Goal: Task Accomplishment & Management: Manage account settings

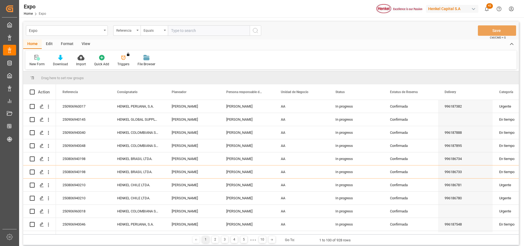
click at [178, 28] on input "text" at bounding box center [209, 30] width 82 height 10
type input "250806940172"
click at [260, 34] on button "search button" at bounding box center [255, 30] width 11 height 10
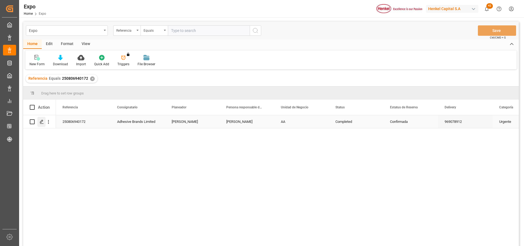
click at [41, 123] on icon "Press SPACE to select this row." at bounding box center [42, 122] width 4 height 4
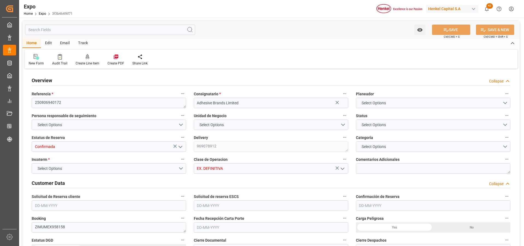
type input "11121.96"
type input "13799.499"
type input "28"
type input "9406922"
type input "9453365"
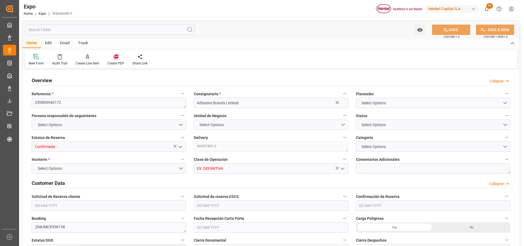
type input "9453365"
type input "MXVER"
type input "JMKIN"
type input "DOHAI"
type input "9406922"
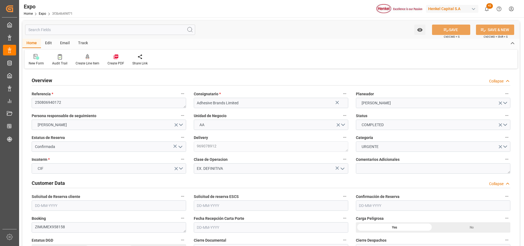
type input "[DATE]"
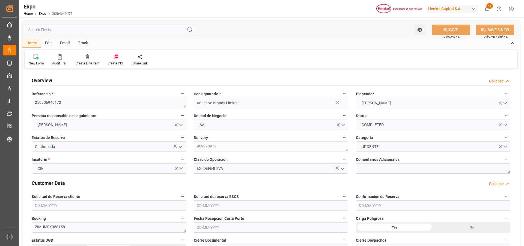
type input "[DATE]"
type input "[DATE] 00:00"
type input "[DATE]"
type input "[DATE] 08:02"
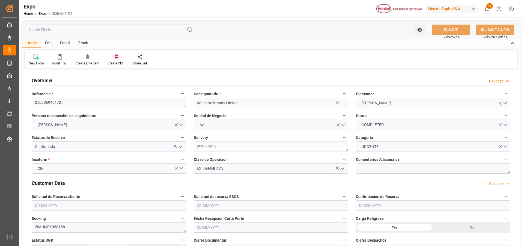
type input "[DATE]"
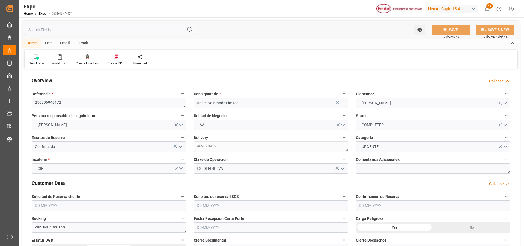
type input "[DATE] 02:54"
type input "[DATE] 00:00"
type input "[DATE] 19:03"
type input "[DATE] 09:00"
type input "[DATE] 00:00"
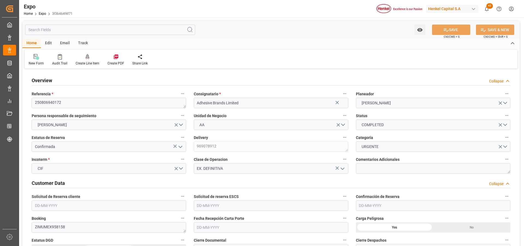
type input "[DATE] 10:41"
type input "[DATE] 08:33"
type input "[DATE] 10:42"
type input "[DATE] 21:34"
type input "[DATE] 05:00"
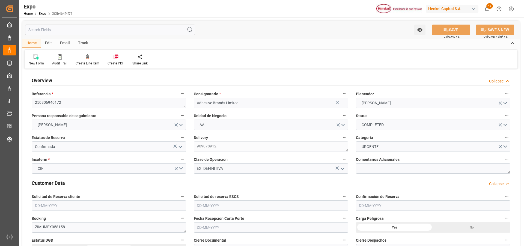
type input "[DATE] 02:37"
type input "[DATE] 09:00"
type input "[DATE] 11:09"
type input "[DATE] 20:14"
type input "[DATE] 12:45"
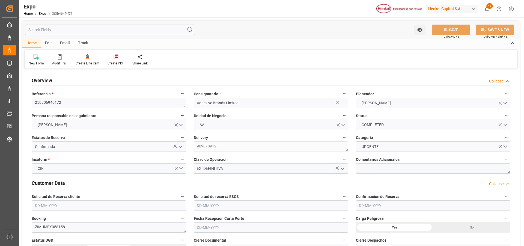
type input "[DATE] 12:45"
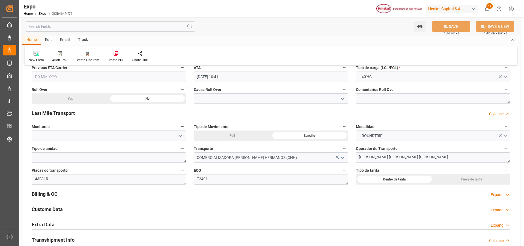
scroll to position [900, 0]
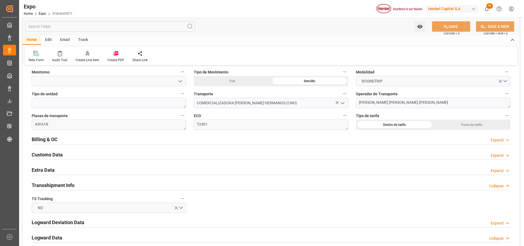
drag, startPoint x: 491, startPoint y: 140, endPoint x: 490, endPoint y: 144, distance: 3.7
click at [492, 140] on div "Expand" at bounding box center [497, 140] width 13 height 6
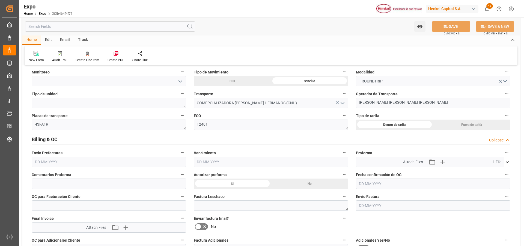
scroll to position [928, 0]
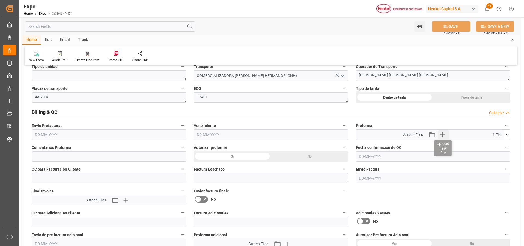
click at [441, 136] on icon "button" at bounding box center [442, 134] width 9 height 9
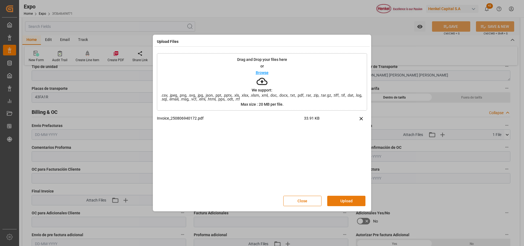
click at [345, 201] on button "Upload" at bounding box center [346, 201] width 38 height 10
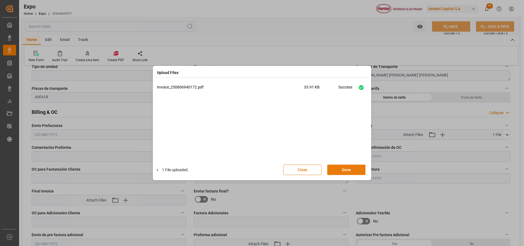
click at [351, 170] on button "Done" at bounding box center [346, 170] width 38 height 10
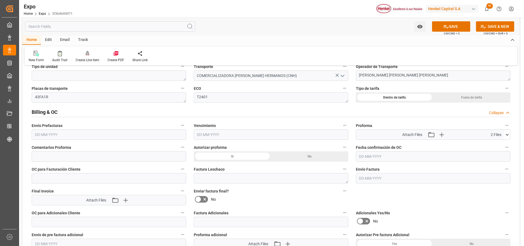
click at [42, 133] on input "text" at bounding box center [109, 134] width 154 height 10
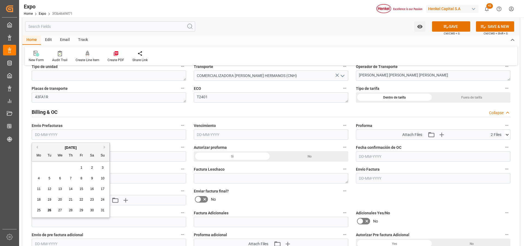
click at [49, 209] on span "26" at bounding box center [49, 210] width 4 height 4
type input "[DATE]"
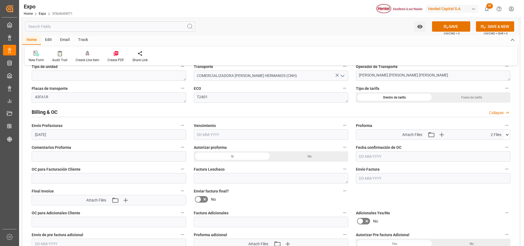
click at [201, 133] on input "text" at bounding box center [271, 134] width 154 height 10
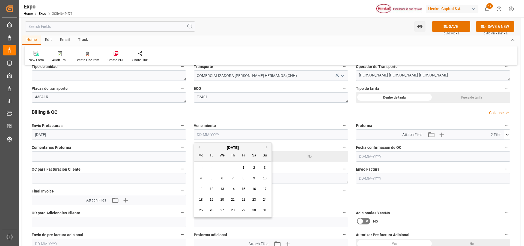
click at [243, 210] on span "29" at bounding box center [243, 210] width 4 height 4
type input "[DATE]"
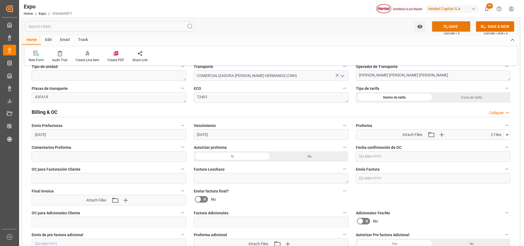
click at [460, 30] on button "SAVE" at bounding box center [451, 26] width 38 height 10
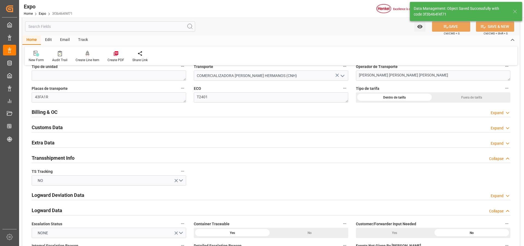
type textarea "[PERSON_NAME]"
type input "[DATE] 21:29"
